Goal: Information Seeking & Learning: Understand process/instructions

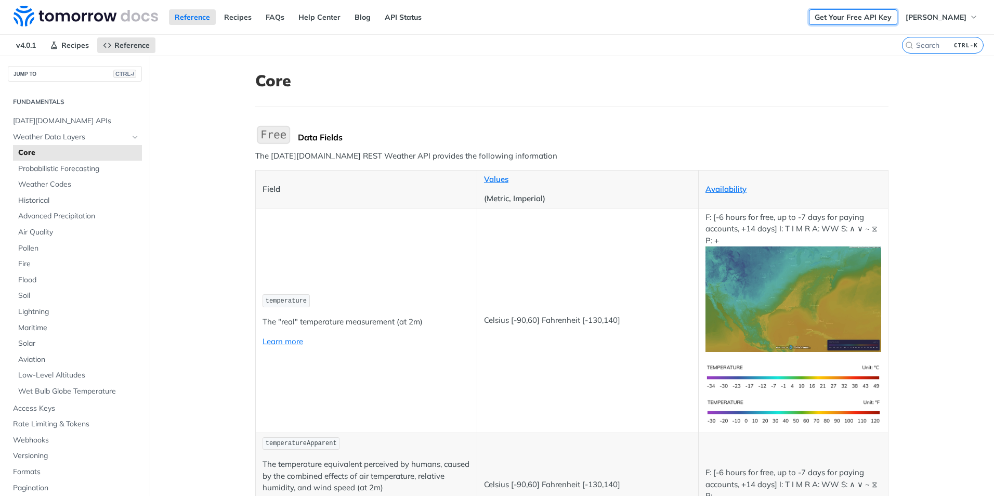
click at [856, 14] on link "Get Your Free API Key" at bounding box center [853, 17] width 88 height 16
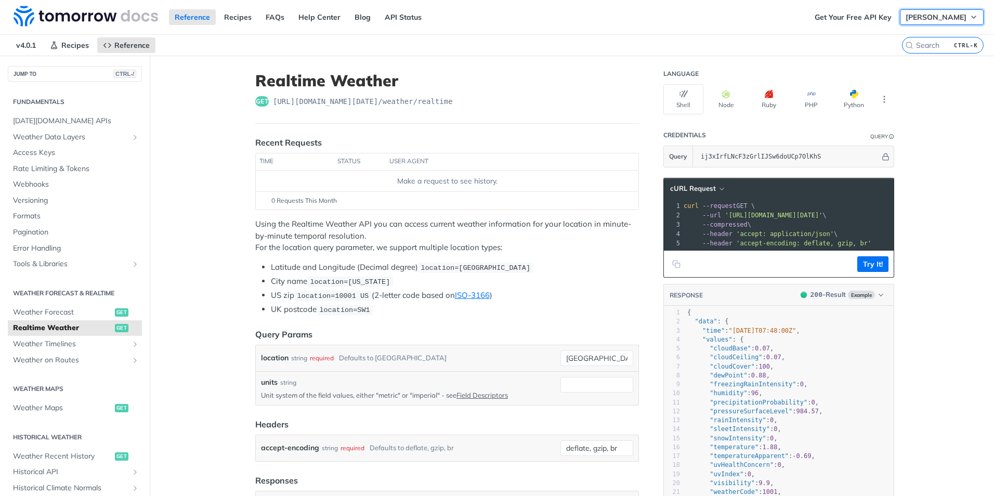
click at [946, 15] on span "[PERSON_NAME]" at bounding box center [936, 16] width 61 height 9
click at [599, 49] on nav "v4.0.1 Recipes Reference" at bounding box center [451, 45] width 902 height 21
